Goal: Task Accomplishment & Management: Complete application form

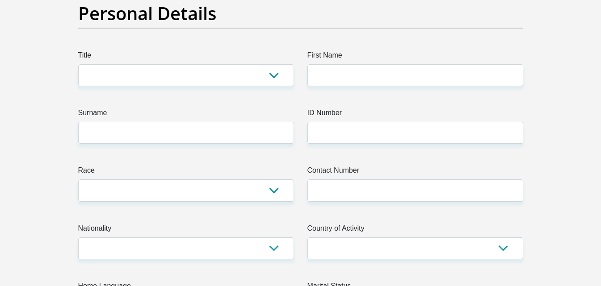
scroll to position [89, 0]
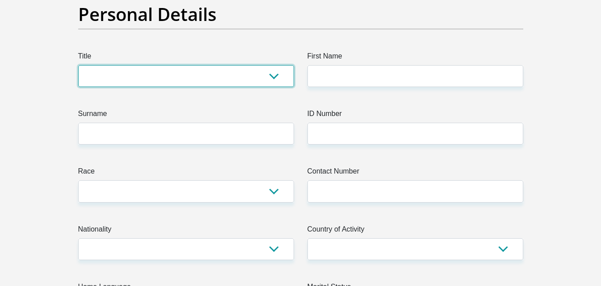
click at [199, 76] on select "Mr Ms Mrs Dr [PERSON_NAME]" at bounding box center [186, 76] width 216 height 22
select select "Ms"
click at [78, 65] on select "Mr Ms Mrs Dr [PERSON_NAME]" at bounding box center [186, 76] width 216 height 22
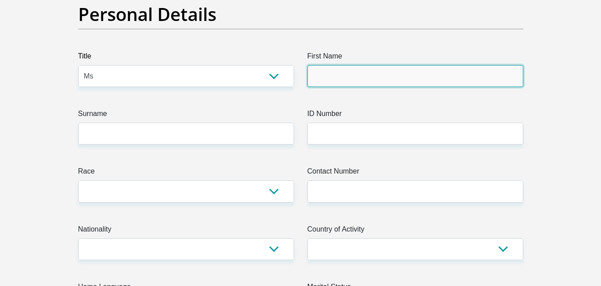
click at [376, 68] on input "First Name" at bounding box center [415, 76] width 216 height 22
type input "Zandile"
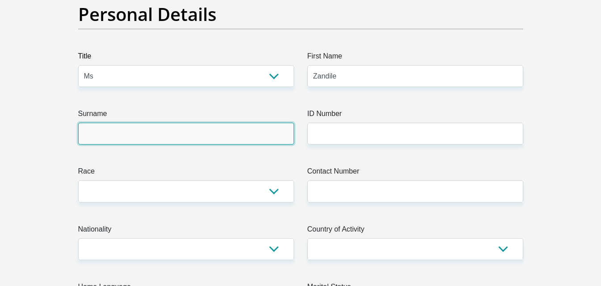
type input "Mhlongo"
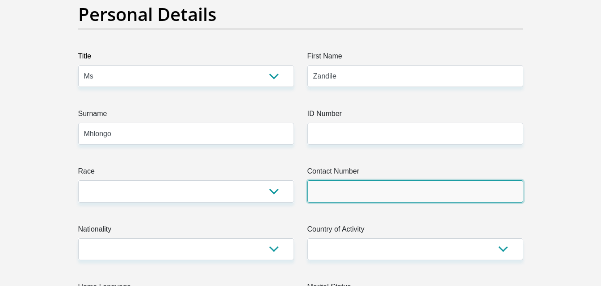
type input "0781058055"
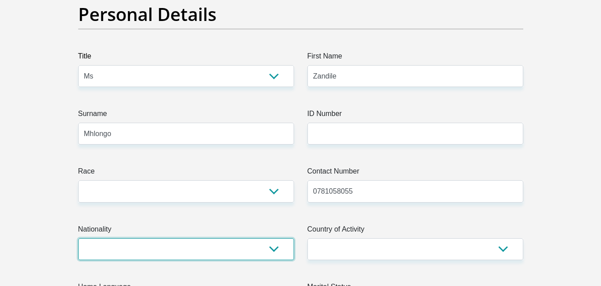
select select "ZAF"
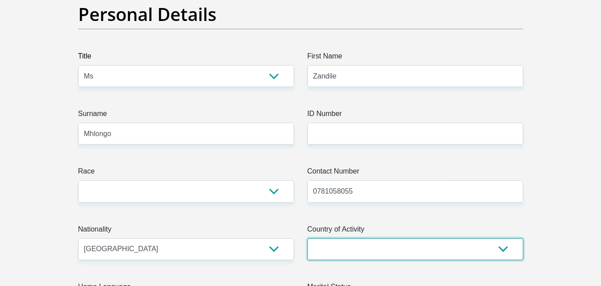
select select "ZAF"
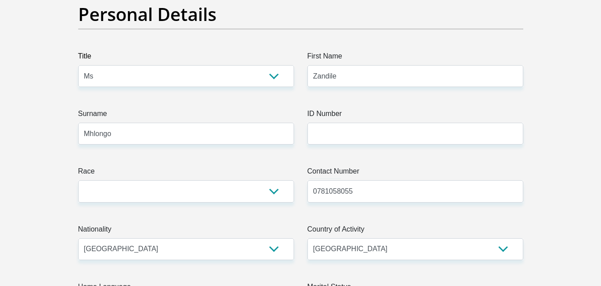
type input "[STREET_ADDRESS][PERSON_NAME]"
type input "[GEOGRAPHIC_DATA]"
type input "Johanneburg"
type input "1619"
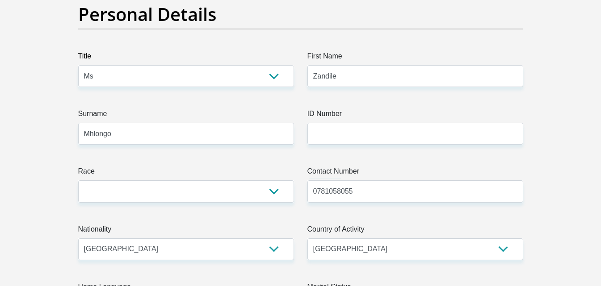
select select "Gauteng"
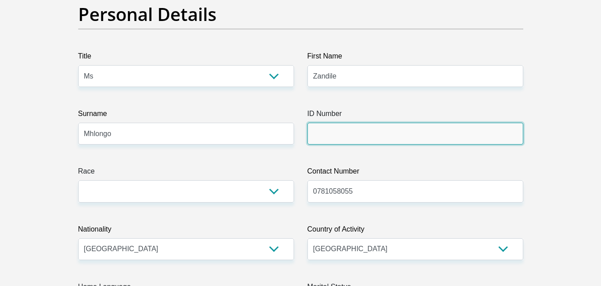
click at [339, 131] on input "ID Number" at bounding box center [415, 134] width 216 height 22
type input "8812271196081"
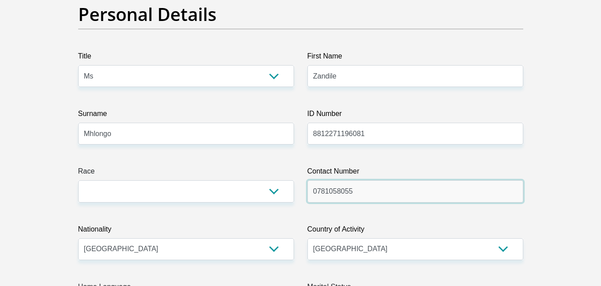
drag, startPoint x: 374, startPoint y: 194, endPoint x: 294, endPoint y: 193, distance: 79.6
type input "0737028429"
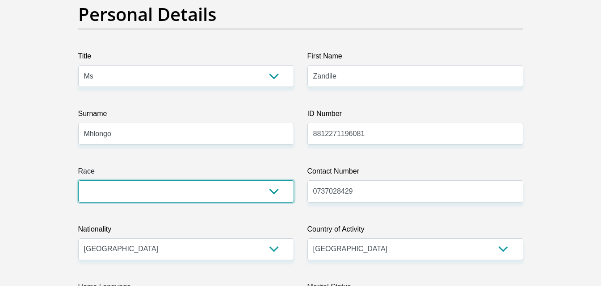
click at [196, 183] on select "Black Coloured Indian White Other" at bounding box center [186, 192] width 216 height 22
select select "1"
click at [78, 181] on select "Black Coloured Indian White Other" at bounding box center [186, 192] width 216 height 22
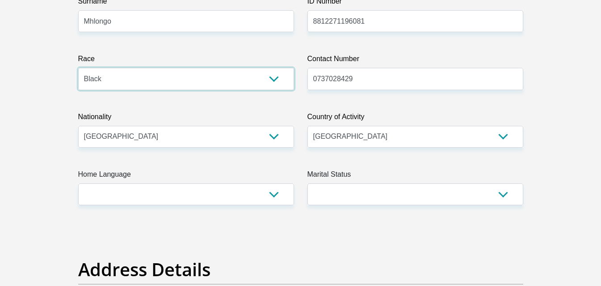
scroll to position [223, 0]
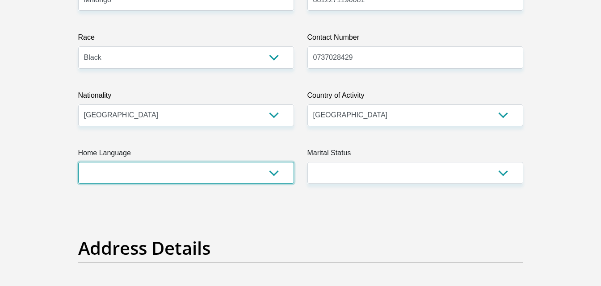
click at [270, 173] on select "Afrikaans English Sepedi South Ndebele Southern Sotho Swati Tsonga Tswana Venda…" at bounding box center [186, 173] width 216 height 22
select select "eng"
click at [78, 162] on select "Afrikaans English Sepedi South Ndebele Southern Sotho Swati Tsonga Tswana Venda…" at bounding box center [186, 173] width 216 height 22
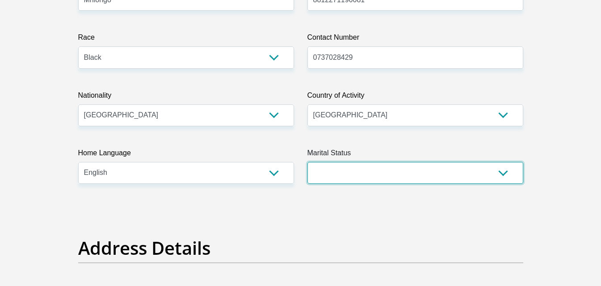
click at [376, 182] on select "Married ANC Single Divorced Widowed Married COP or Customary Law" at bounding box center [415, 173] width 216 height 22
select select "2"
click at [307, 162] on select "Married ANC Single Divorced Widowed Married COP or Customary Law" at bounding box center [415, 173] width 216 height 22
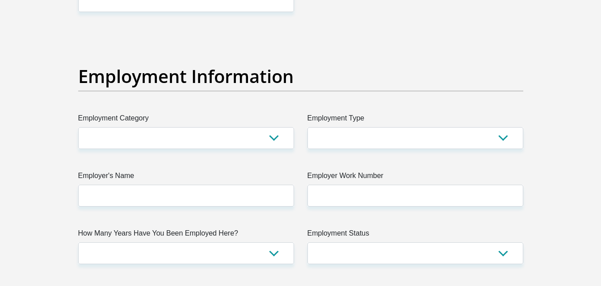
scroll to position [1698, 0]
